Goal: Task Accomplishment & Management: Use online tool/utility

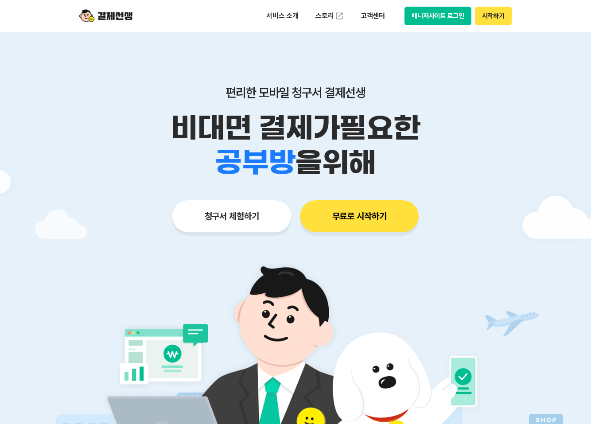
drag, startPoint x: 330, startPoint y: 209, endPoint x: 266, endPoint y: 232, distance: 67.8
click at [291, 242] on div "편리한 모바일 청구서 결제선생 비대면 결제가 필요한 학원 공부방 호텔 쇼핑몰 병원 배달 보험사 항공사 골프장 을 위해 청구서 체험하기 무료로 …" at bounding box center [296, 141] width 454 height 219
click at [255, 218] on button "청구서 체험하기" at bounding box center [231, 216] width 119 height 32
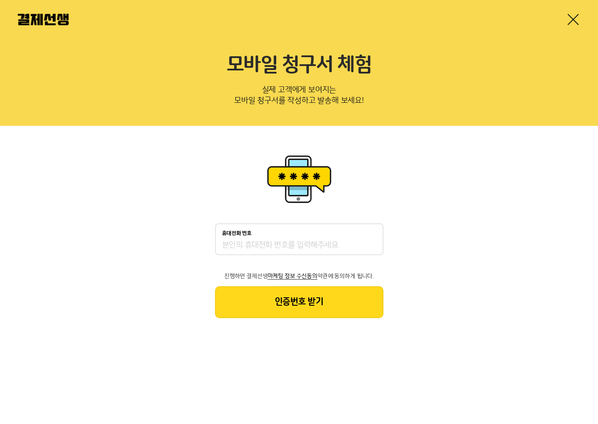
click at [436, 215] on div "휴대전화 번호 진행하면 결제선생 마케팅 정보 수신동의 약관에 동의하게 됩니다. 인증번호 받기" at bounding box center [299, 235] width 598 height 219
